Goal: Navigation & Orientation: Find specific page/section

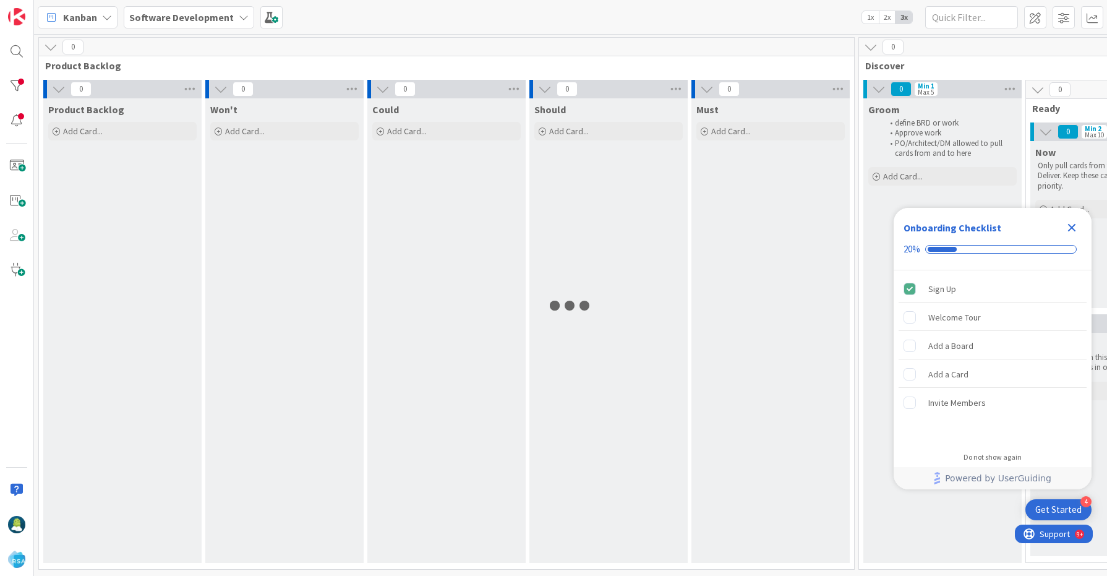
click at [1073, 229] on icon "Close Checklist" at bounding box center [1072, 228] width 8 height 8
